Goal: Book appointment/travel/reservation

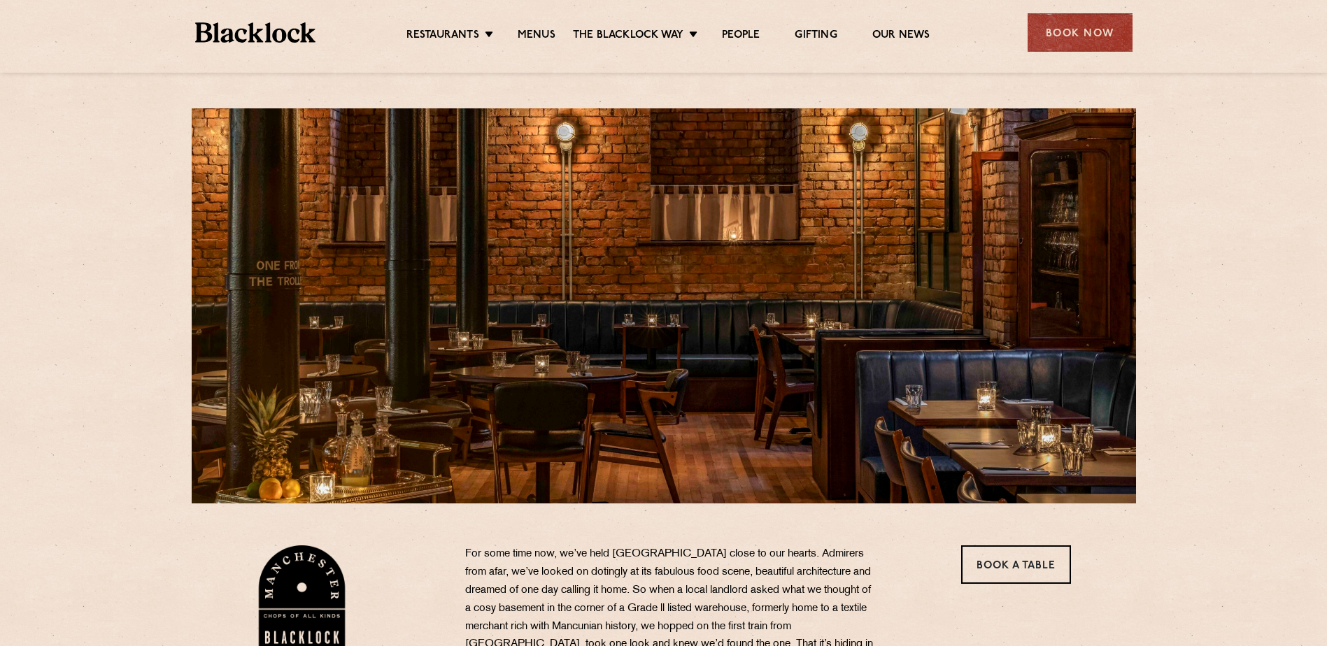
click at [1061, 24] on div "Book Now" at bounding box center [1080, 32] width 105 height 38
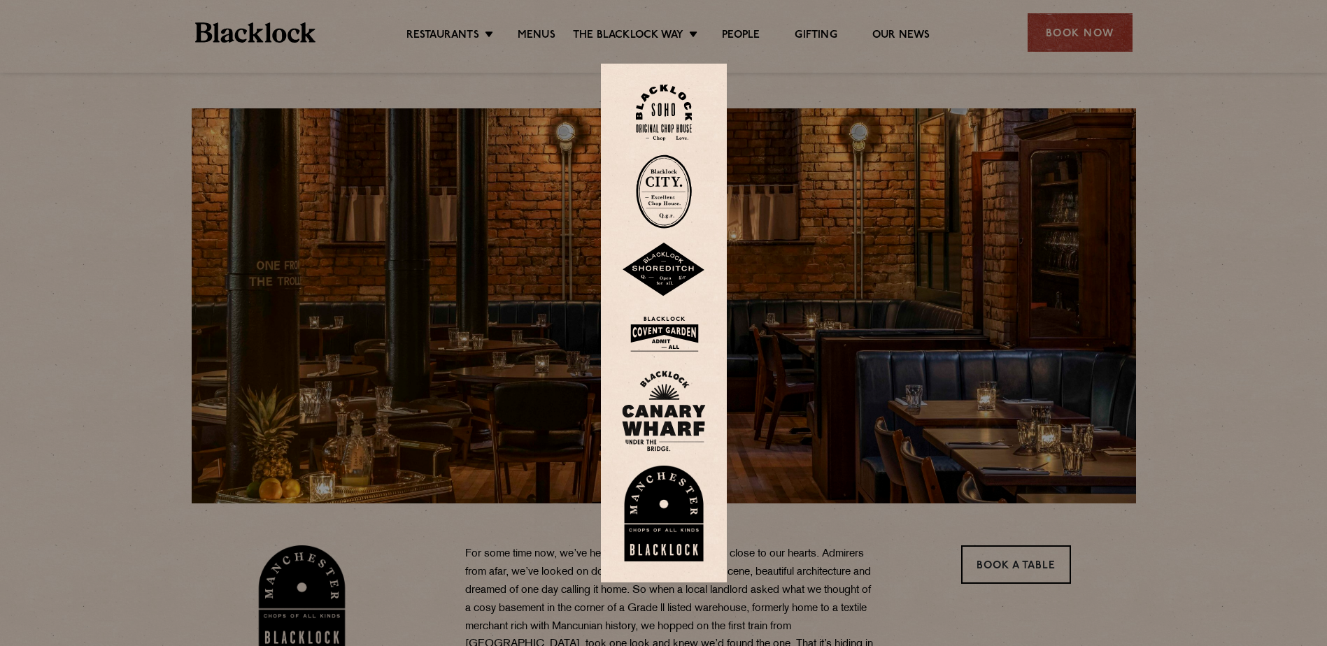
click at [664, 251] on img at bounding box center [664, 270] width 84 height 55
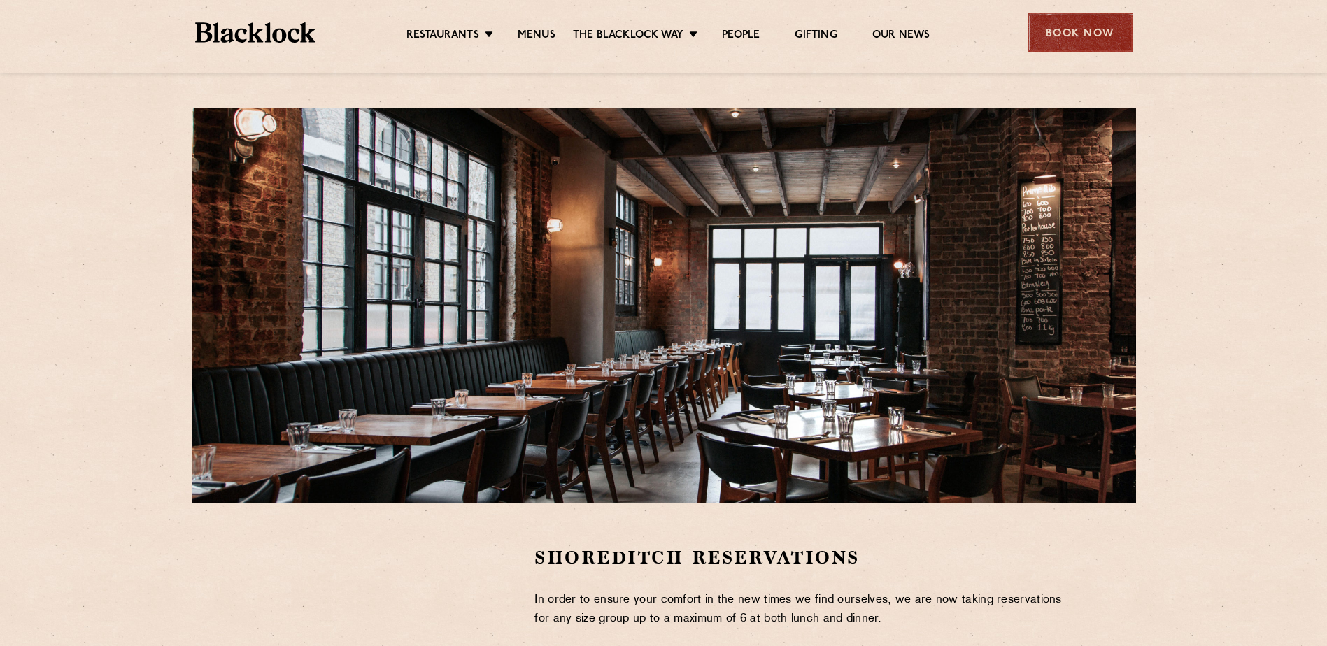
click at [1035, 35] on div "Book Now" at bounding box center [1080, 32] width 105 height 38
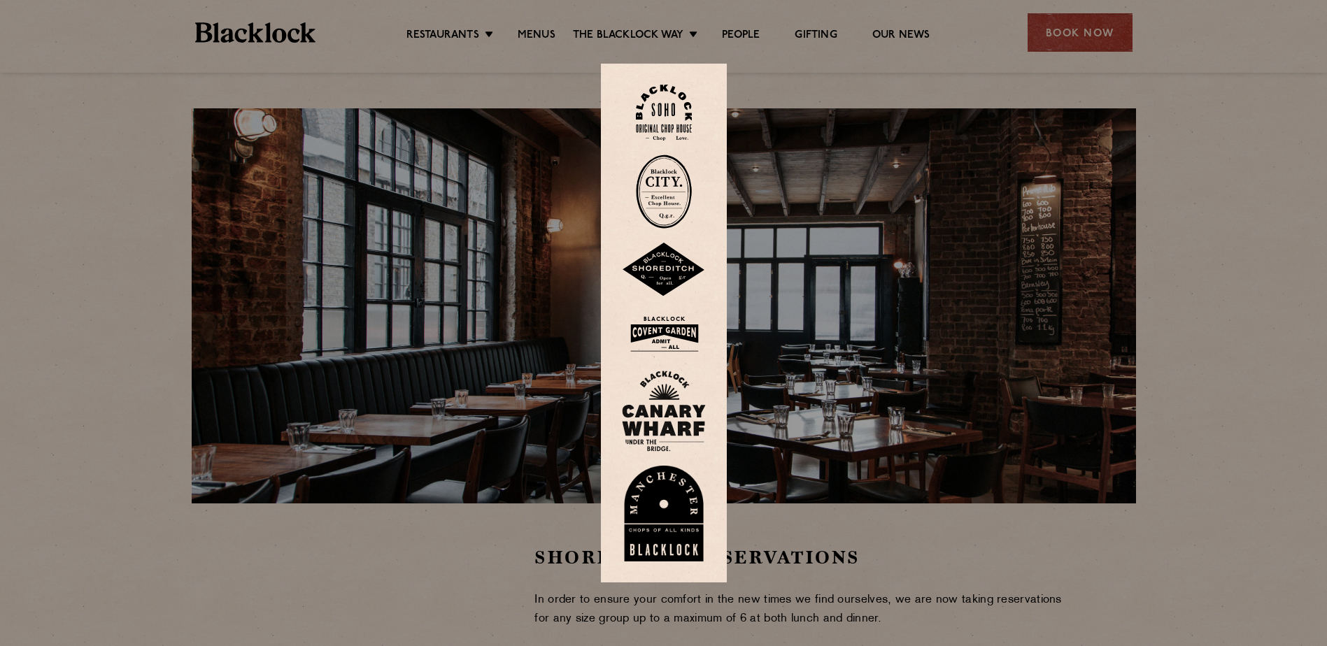
click at [683, 515] on img at bounding box center [664, 514] width 84 height 97
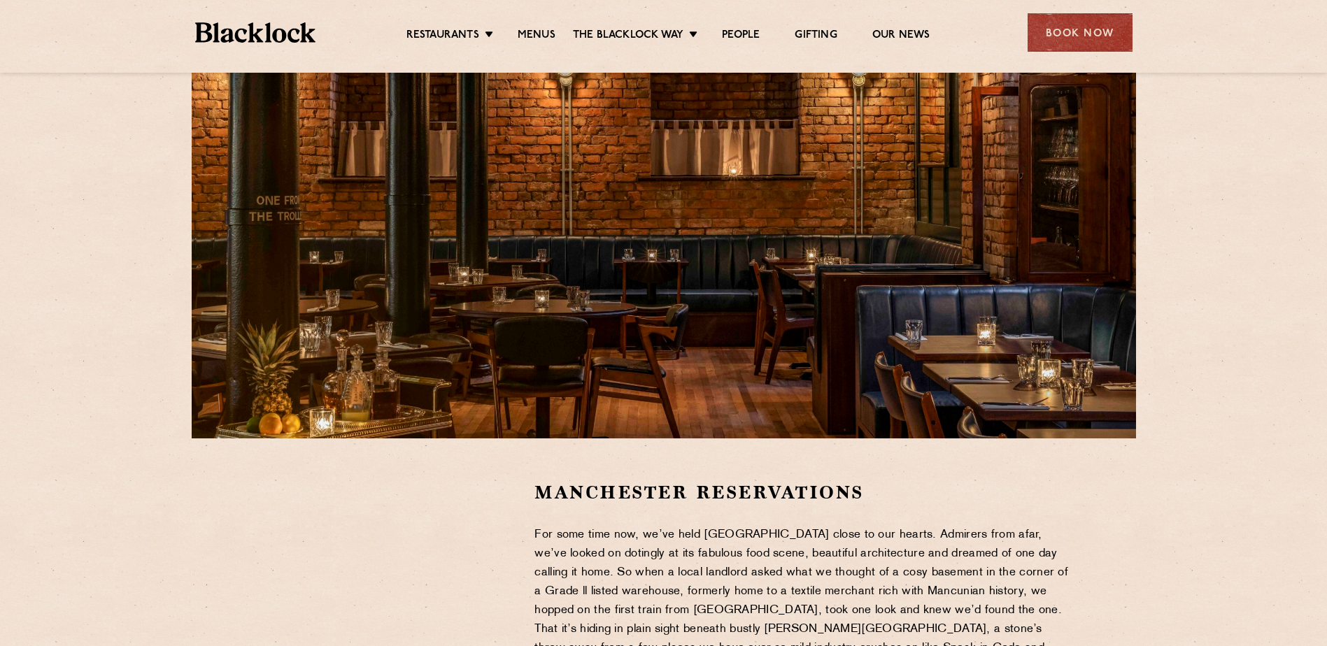
scroll to position [210, 0]
